Goal: Task Accomplishment & Management: Complete application form

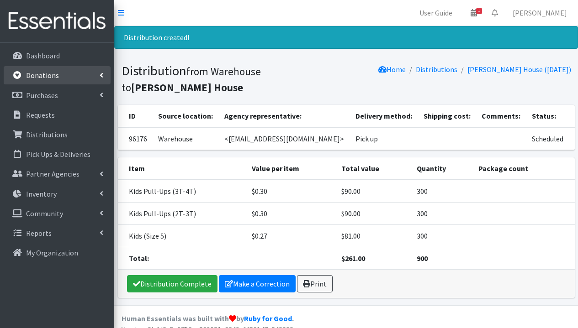
click at [60, 81] on link "Donations" at bounding box center [57, 75] width 107 height 18
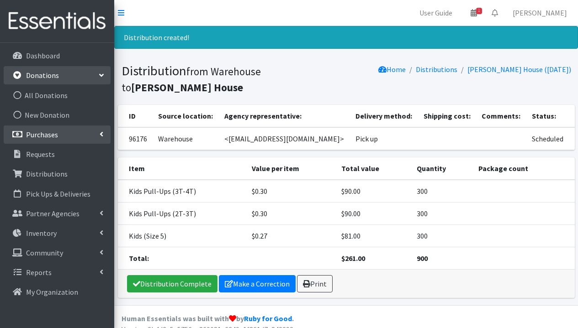
click at [57, 137] on p "Purchases" at bounding box center [42, 134] width 32 height 9
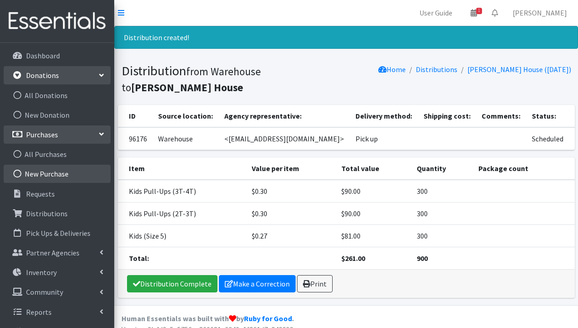
click at [49, 176] on link "New Purchase" at bounding box center [57, 174] width 107 height 18
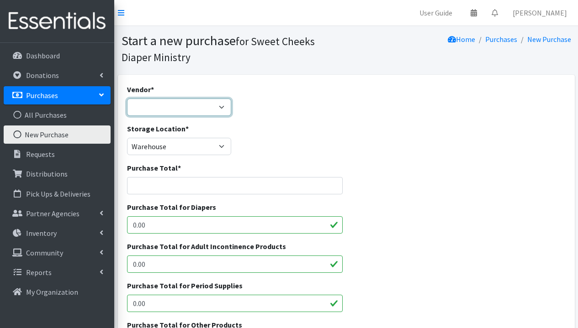
select select
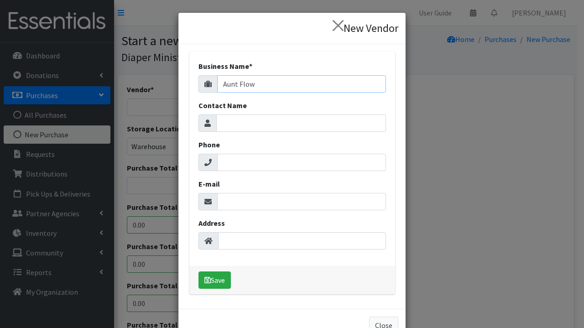
type input "Aunt Flow"
paste input "hello@goauntflow.com"
type input "hello@goauntflow.com"
click at [212, 279] on button "Save" at bounding box center [215, 280] width 32 height 17
select select "649"
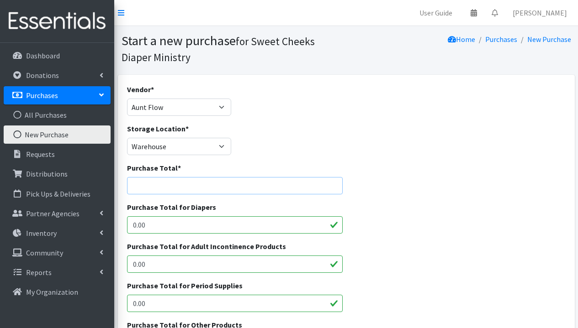
click at [189, 186] on input "Purchase Total *" at bounding box center [235, 185] width 216 height 17
type input "516"
click at [203, 298] on input "0.00" at bounding box center [235, 303] width 216 height 17
click at [414, 221] on div "Purchase Total for Diapers 0.00" at bounding box center [345, 221] width 445 height 39
click at [190, 304] on input "4860.00" at bounding box center [235, 303] width 216 height 17
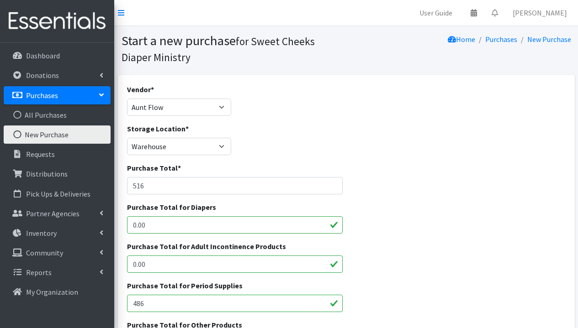
type input "486"
click at [409, 192] on div "Purchase Total * 516" at bounding box center [345, 182] width 445 height 39
click at [255, 266] on input "0.00" at bounding box center [235, 264] width 216 height 17
click at [312, 149] on div "Storage Location * Warehouse" at bounding box center [345, 142] width 445 height 39
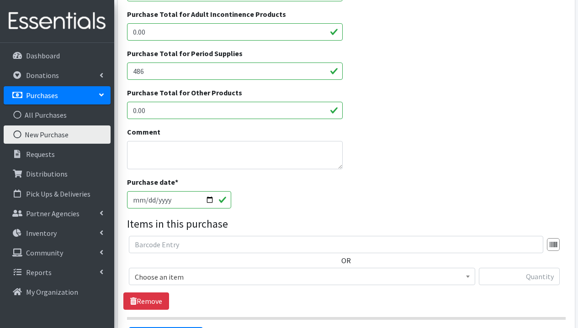
scroll to position [342, 0]
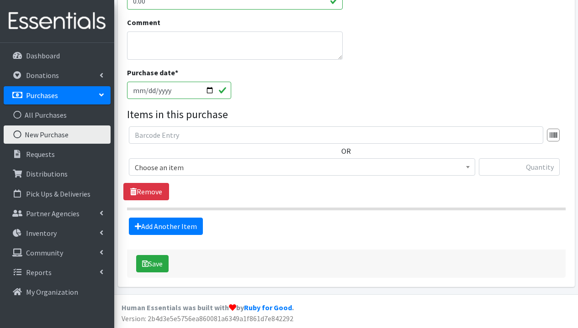
click at [222, 91] on input "2025-09-05" at bounding box center [179, 90] width 105 height 17
type input "2025-08-27"
click at [290, 98] on div "Purchase date * 2025-08-27" at bounding box center [345, 86] width 445 height 39
click at [201, 169] on span "Choose an item" at bounding box center [302, 167] width 334 height 13
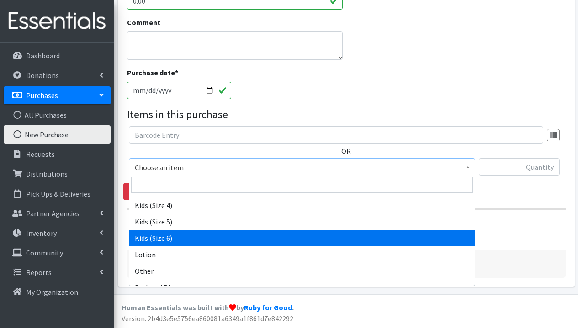
scroll to position [489, 0]
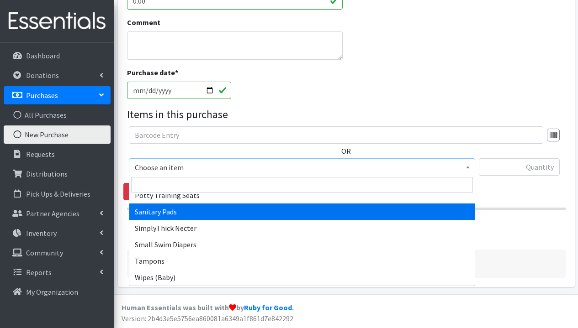
select select "3388"
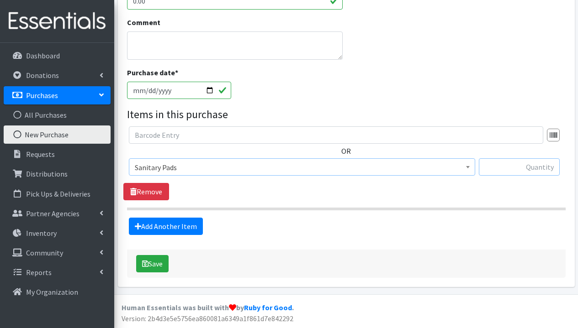
click at [500, 171] on input "text" at bounding box center [519, 166] width 81 height 17
type input "1500"
click at [159, 262] on button "Save" at bounding box center [152, 263] width 32 height 17
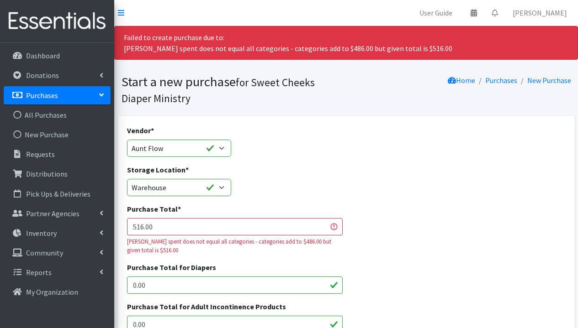
click at [185, 228] on input "516.00" at bounding box center [235, 226] width 216 height 17
type input "516"
click at [392, 189] on div "Storage Location * Warehouse" at bounding box center [345, 183] width 445 height 39
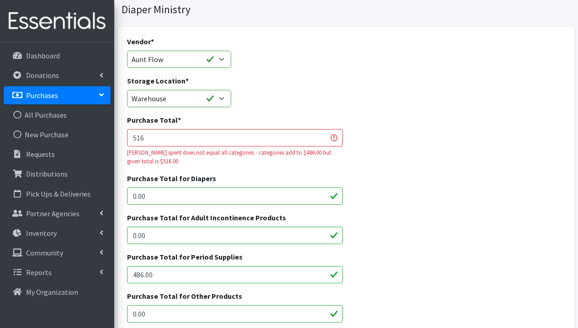
scroll to position [168, 0]
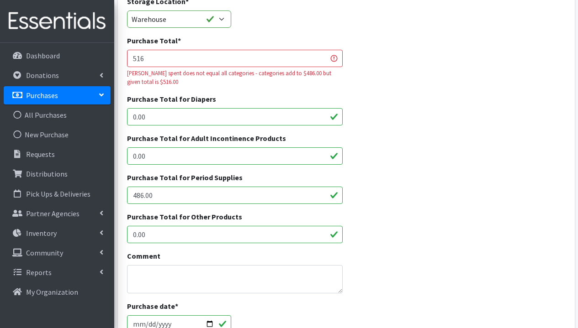
click at [205, 237] on input "0.00" at bounding box center [235, 234] width 216 height 17
type input "0"
type input "30"
click at [379, 184] on div "Purchase Total for Period Supplies 486.00" at bounding box center [345, 191] width 445 height 39
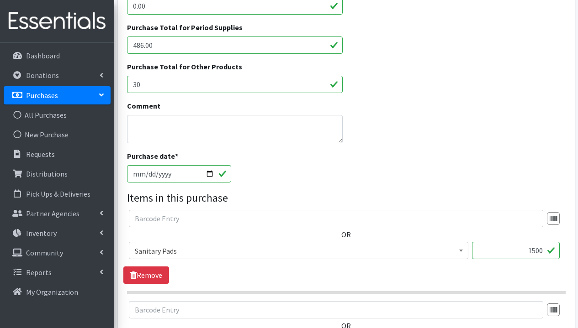
scroll to position [484, 0]
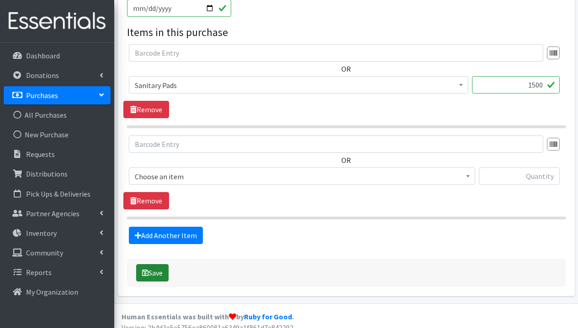
click at [155, 272] on button "Save" at bounding box center [152, 272] width 32 height 17
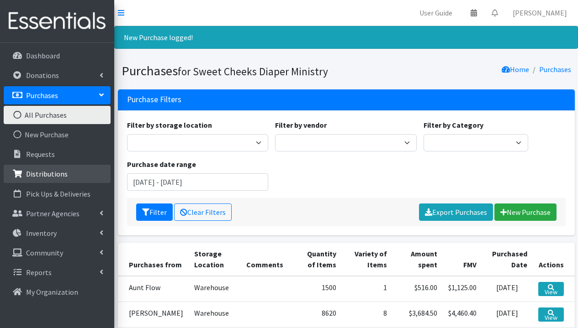
click at [63, 171] on p "Distributions" at bounding box center [47, 173] width 42 height 9
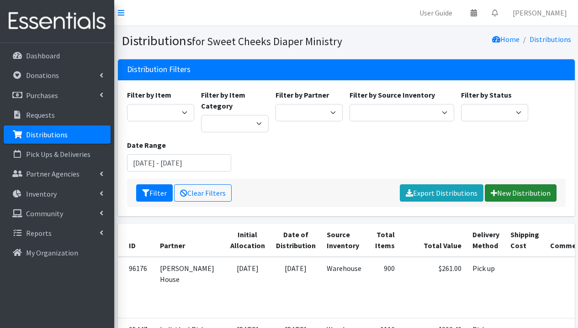
click at [526, 194] on link "New Distribution" at bounding box center [520, 192] width 72 height 17
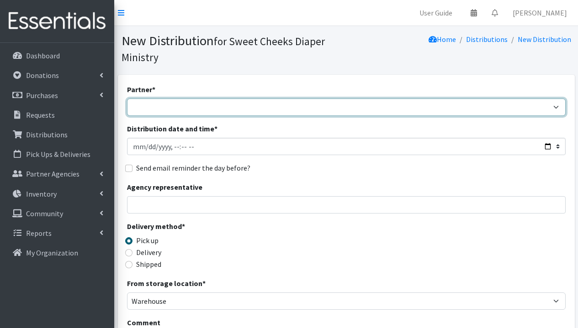
select select "5170"
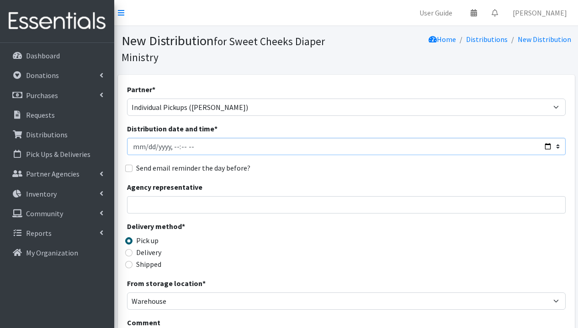
click at [149, 149] on input "Distribution date and time *" at bounding box center [346, 146] width 438 height 17
type input "2025-09-04T23:59"
click at [260, 170] on div "Send email reminder the day before?" at bounding box center [346, 168] width 438 height 11
click at [182, 200] on input "Agency representative" at bounding box center [346, 204] width 438 height 17
type input "Chelesa Pressley"
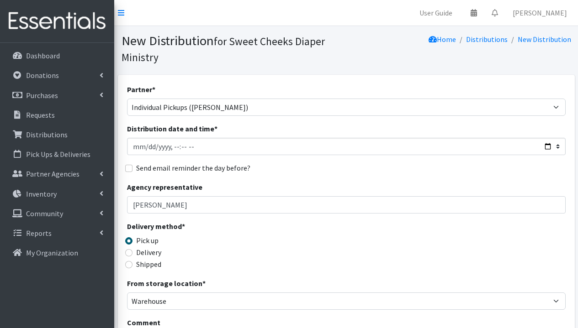
click at [198, 245] on div "Pick up" at bounding box center [182, 240] width 110 height 11
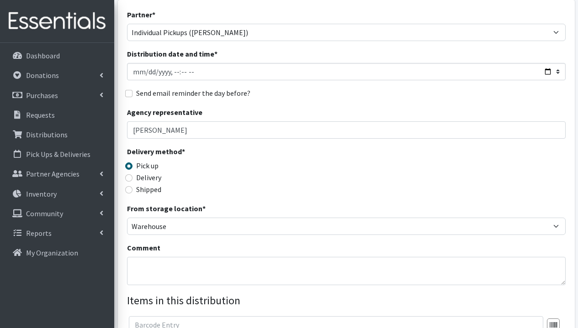
scroll to position [257, 0]
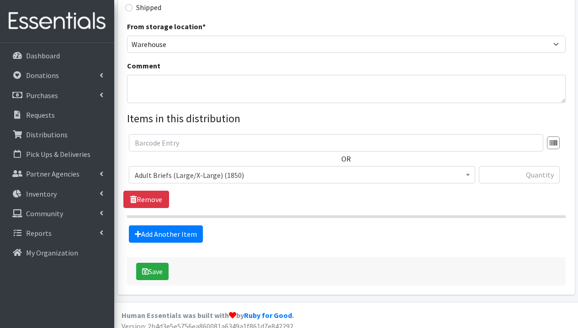
click at [191, 176] on span "Adult Briefs (Large/X-Large) (1850)" at bounding box center [302, 175] width 334 height 13
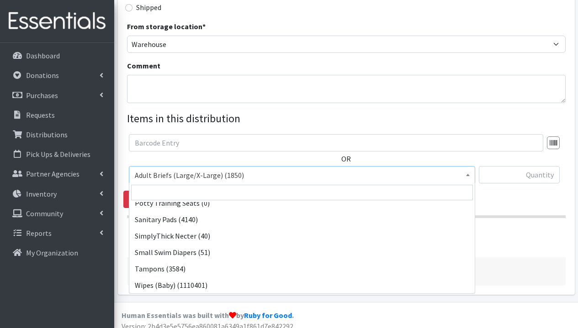
scroll to position [265, 0]
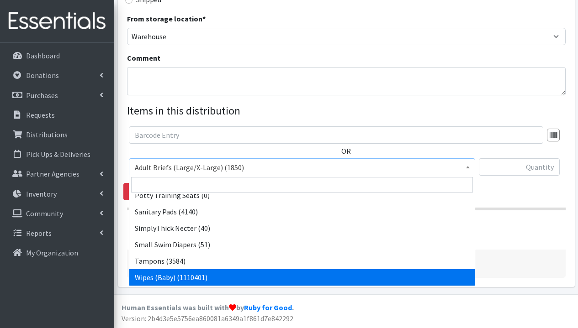
select select "1281"
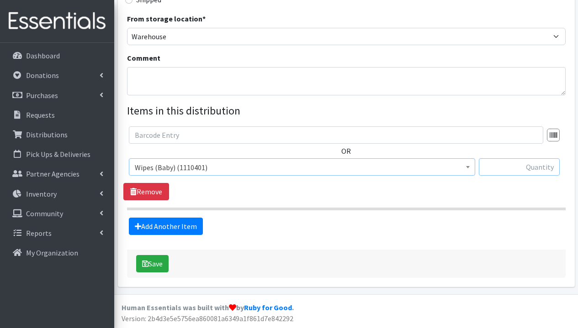
click at [510, 167] on input "text" at bounding box center [519, 166] width 81 height 17
type input "19,920"
click at [421, 200] on div "OR Adult Briefs (Large/X-Large) (1850) Adult Briefs (Medium/Large) (285) Adult …" at bounding box center [345, 163] width 445 height 74
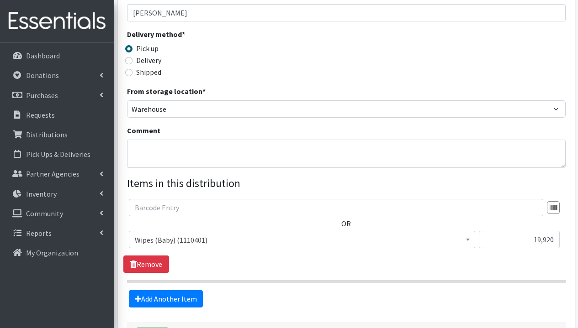
scroll to position [14, 0]
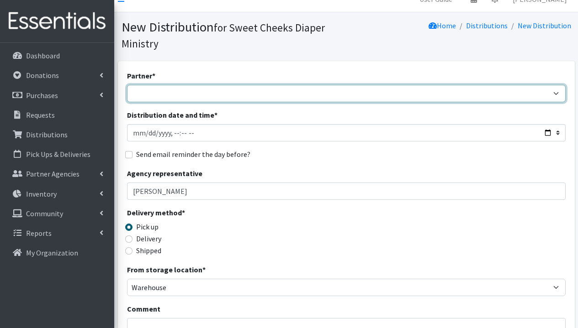
select select "5170"
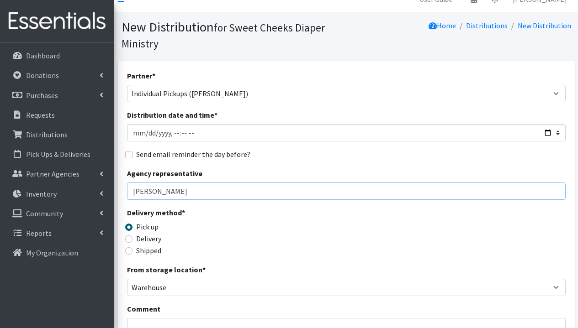
click at [284, 193] on input "Chelesa Pressley" at bounding box center [346, 191] width 438 height 17
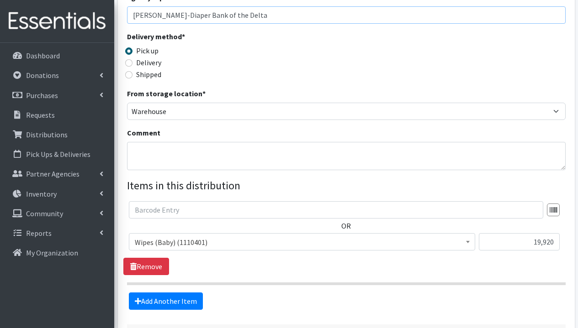
scroll to position [265, 0]
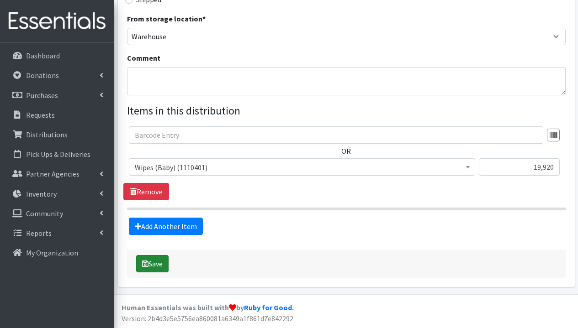
type input "Chelesa Pressley-Diaper Bank of the Delta"
click at [158, 267] on button "Save" at bounding box center [152, 263] width 32 height 17
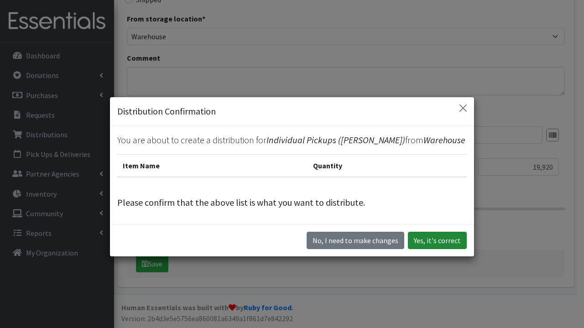
click at [425, 238] on button "Yes, it's correct" at bounding box center [437, 240] width 59 height 17
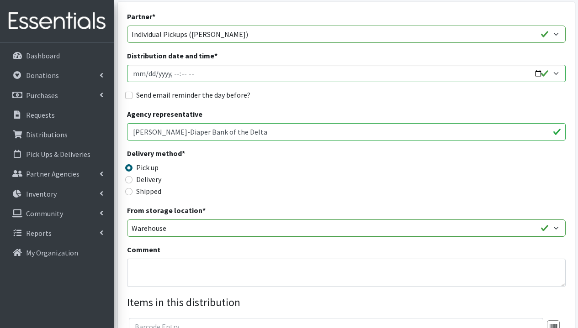
scroll to position [268, 0]
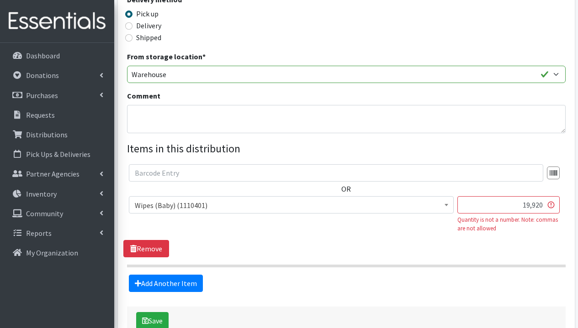
click at [533, 207] on input "19,920" at bounding box center [508, 204] width 102 height 17
type input "19920"
click at [149, 319] on button "Save" at bounding box center [152, 320] width 32 height 17
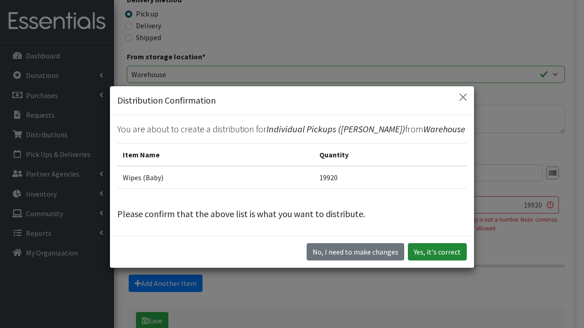
click at [432, 247] on button "Yes, it's correct" at bounding box center [437, 251] width 59 height 17
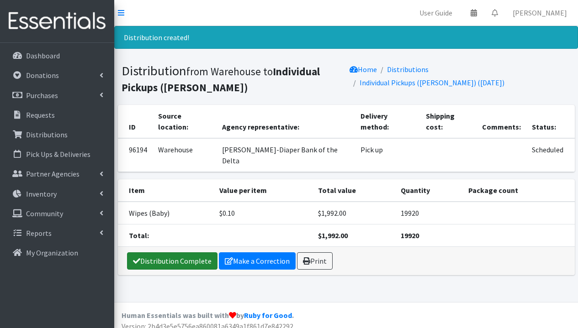
click at [168, 252] on link "Distribution Complete" at bounding box center [172, 260] width 90 height 17
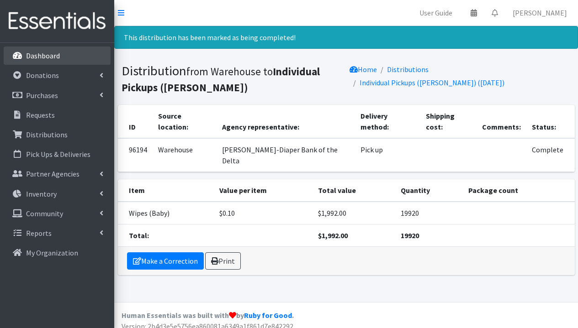
click at [37, 60] on p "Dashboard" at bounding box center [43, 55] width 34 height 9
